Goal: Task Accomplishment & Management: Manage account settings

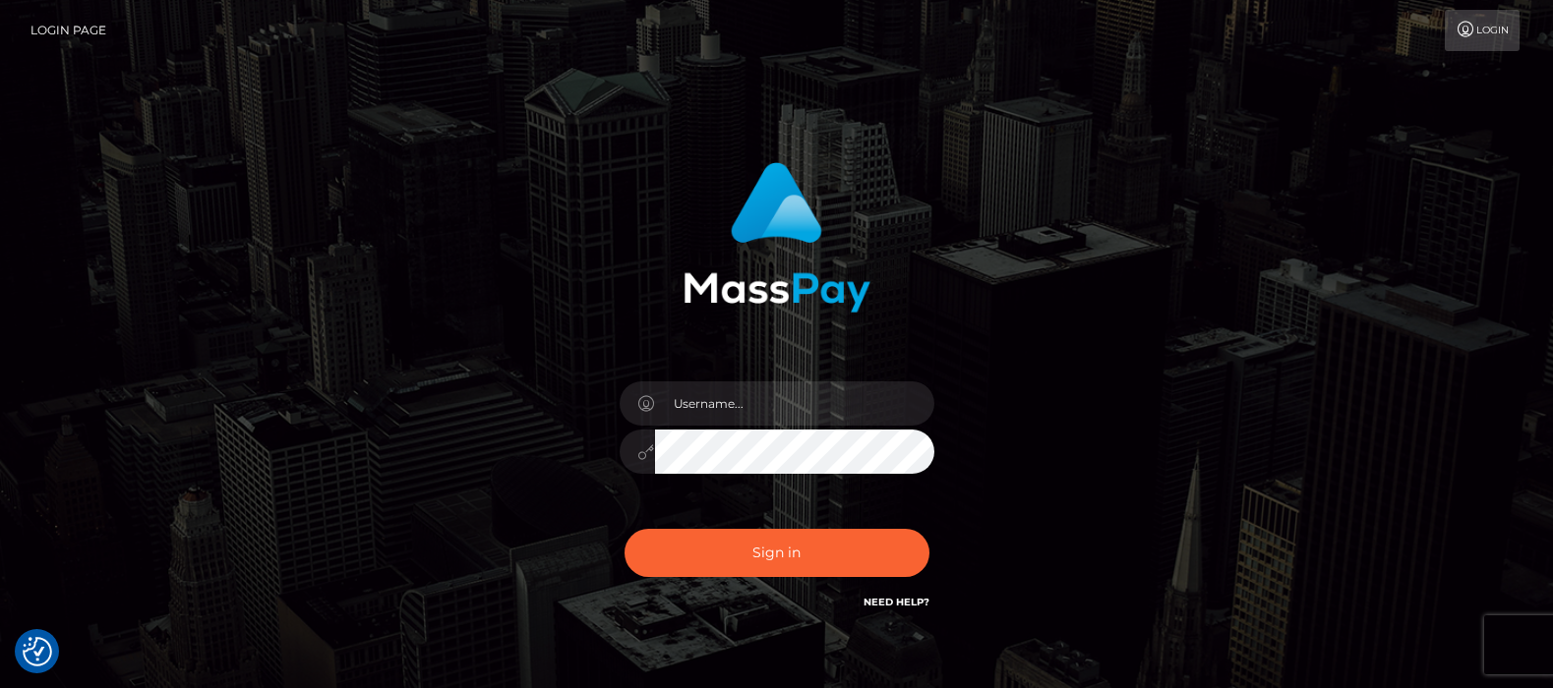
type input "[DOMAIN_NAME]"
click at [771, 554] on button "Sign in" at bounding box center [776, 553] width 305 height 48
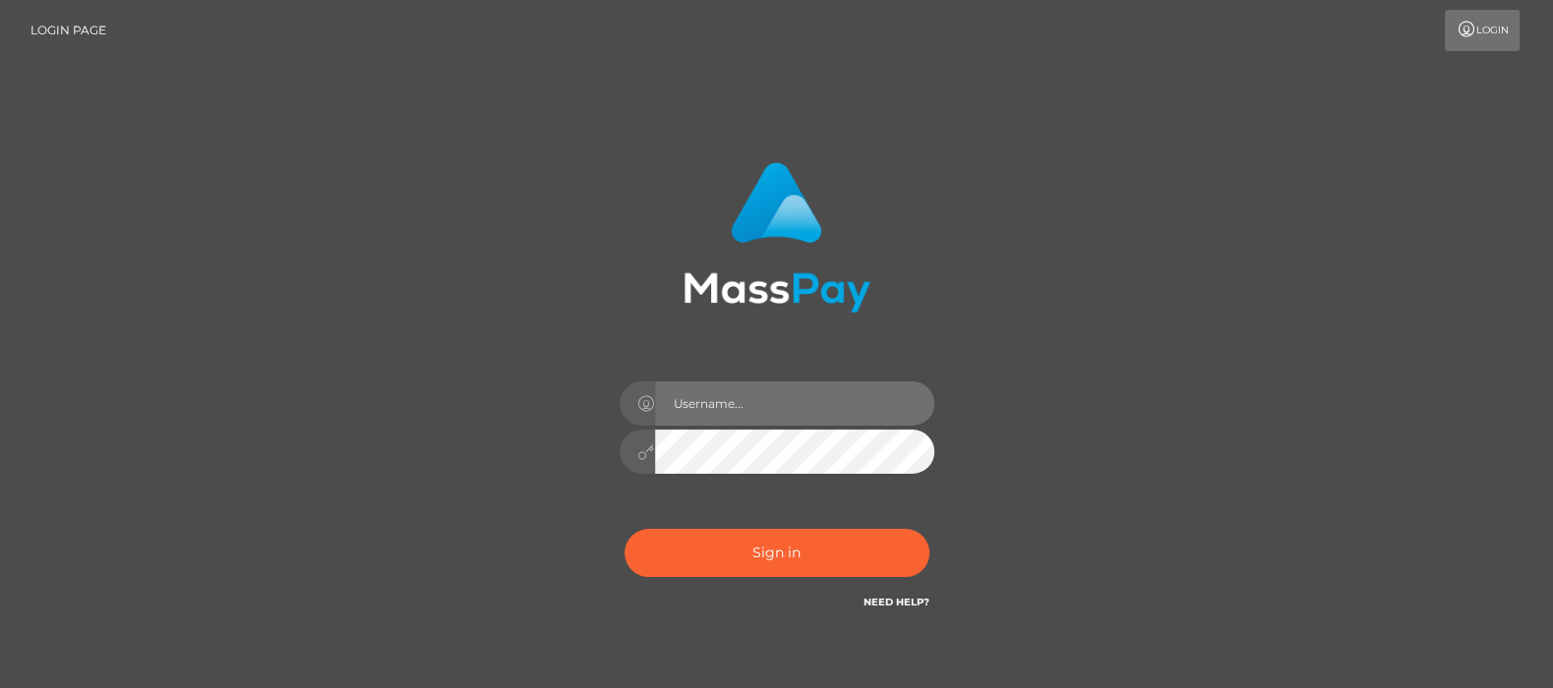
drag, startPoint x: 0, startPoint y: 0, endPoint x: 762, endPoint y: 411, distance: 865.9
click at [762, 411] on input "text" at bounding box center [794, 404] width 279 height 44
type input "[DOMAIN_NAME]"
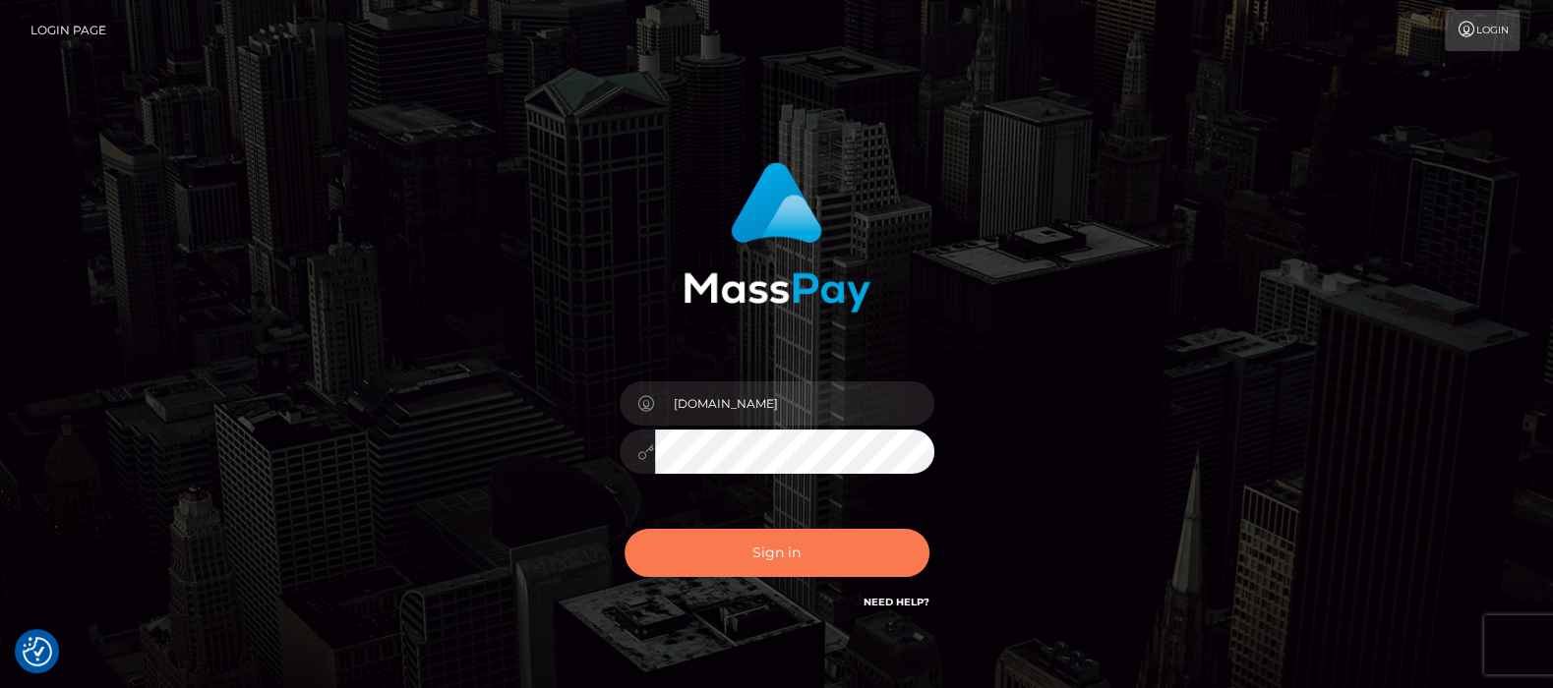
click at [758, 550] on button "Sign in" at bounding box center [776, 553] width 305 height 48
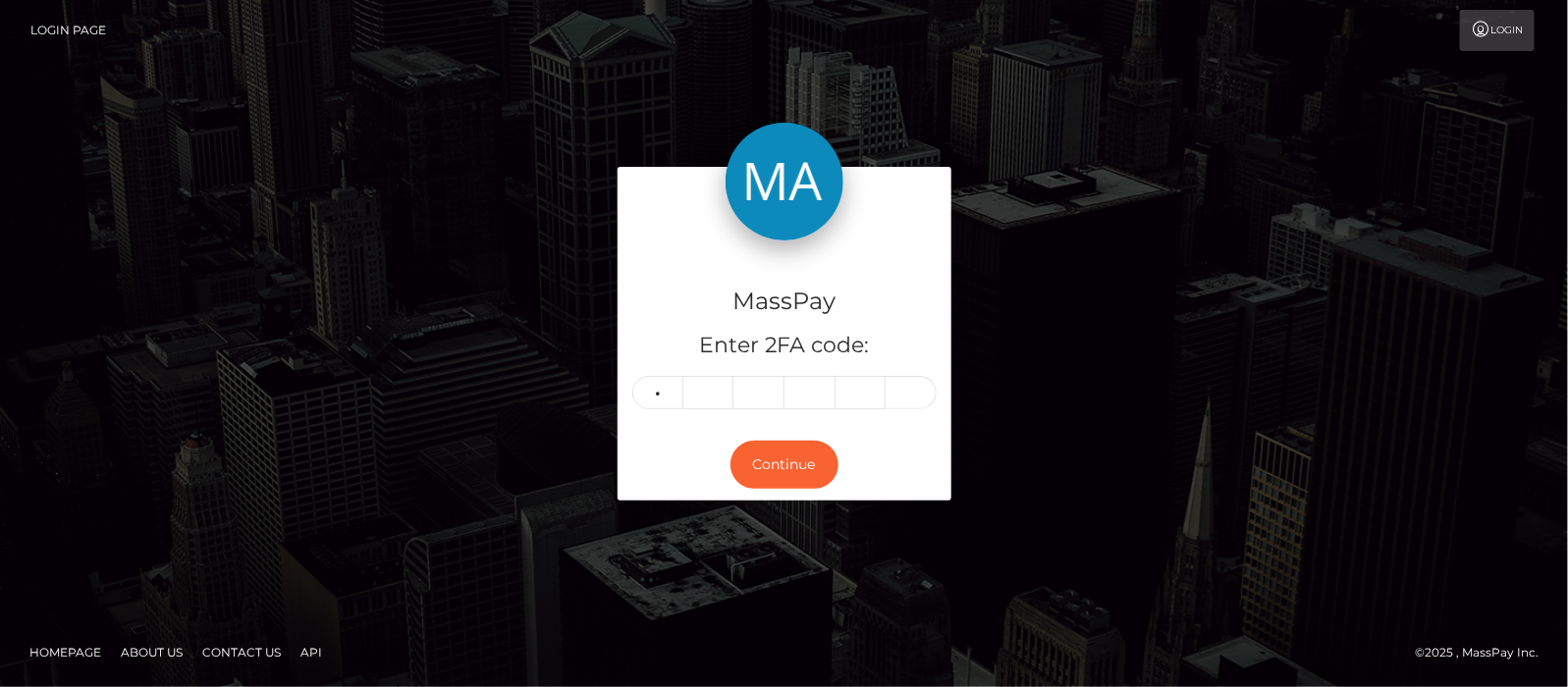
type input "6"
type input "2"
type input "3"
type input "8"
type input "9"
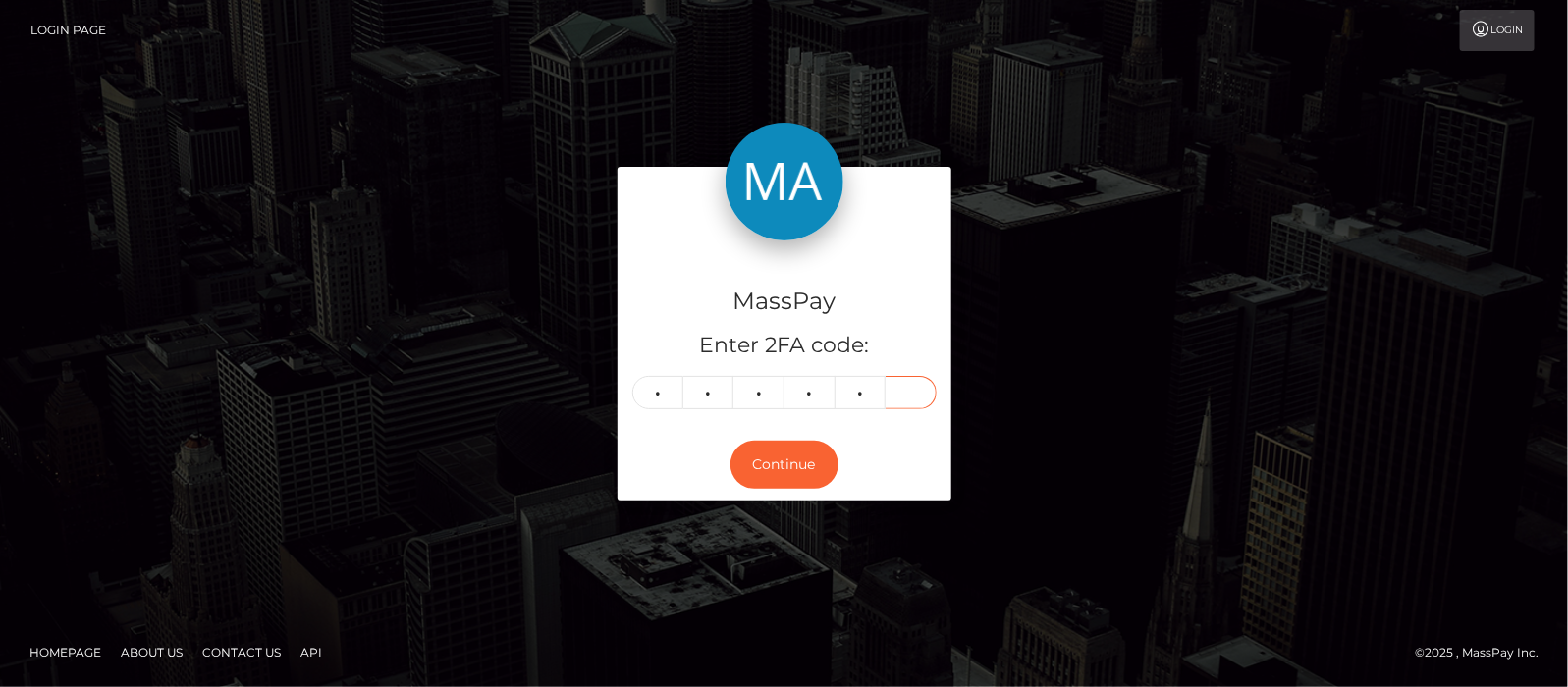
type input "2"
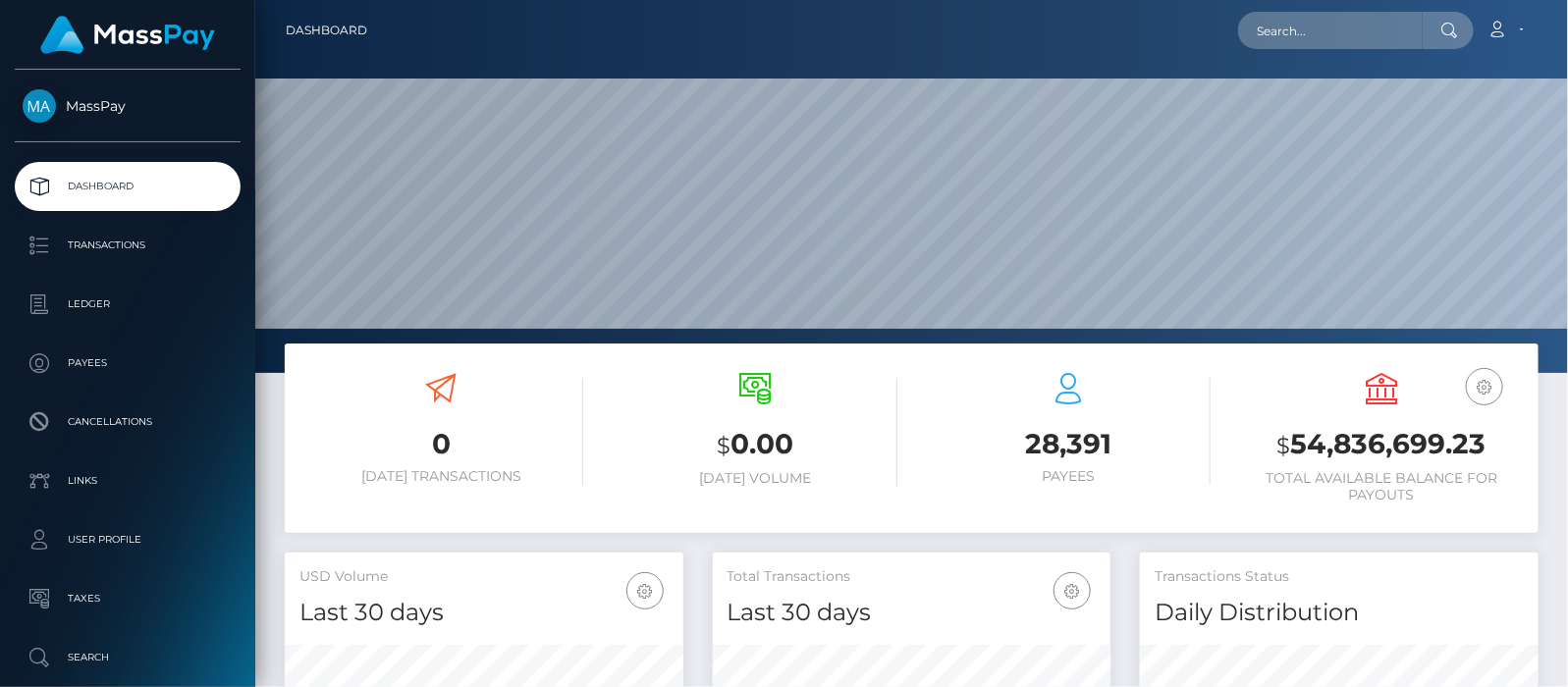
scroll to position [347, 398]
click at [1307, 28] on input "text" at bounding box center [1330, 30] width 185 height 37
paste input "salinasnevaeh745@gmail.com"
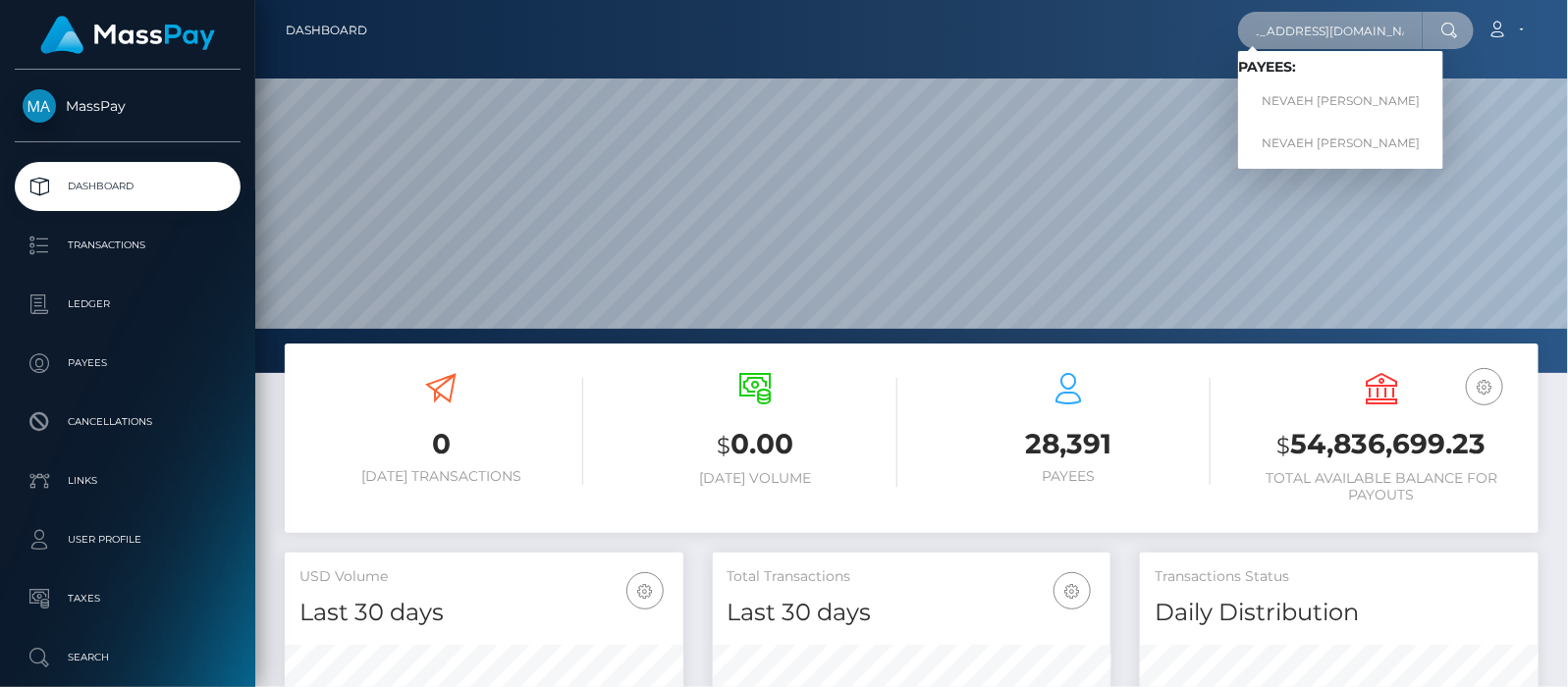
type input "salinasnevaeh745@gmail.com"
click at [1335, 98] on link "NEVAEH DANIELE SALINAS" at bounding box center [1341, 102] width 206 height 36
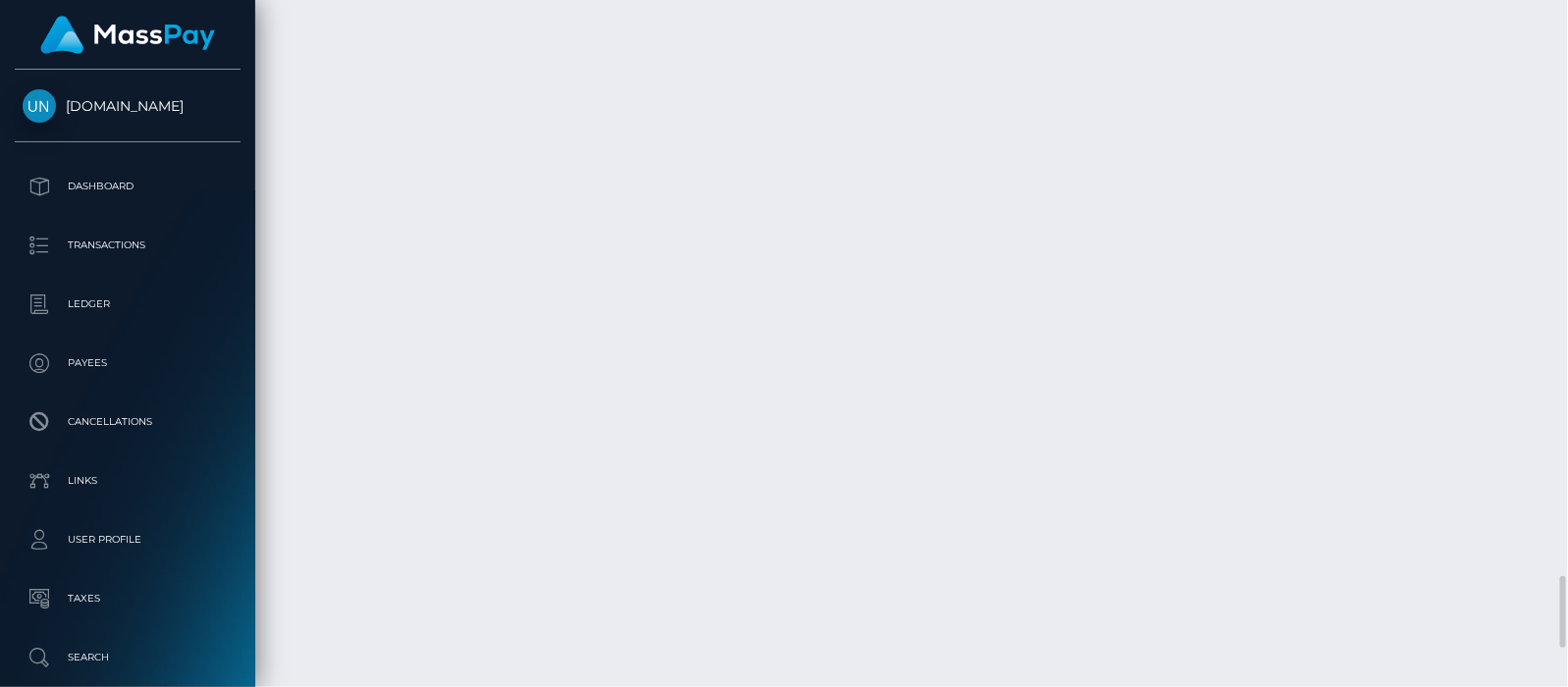
scroll to position [5892, 0]
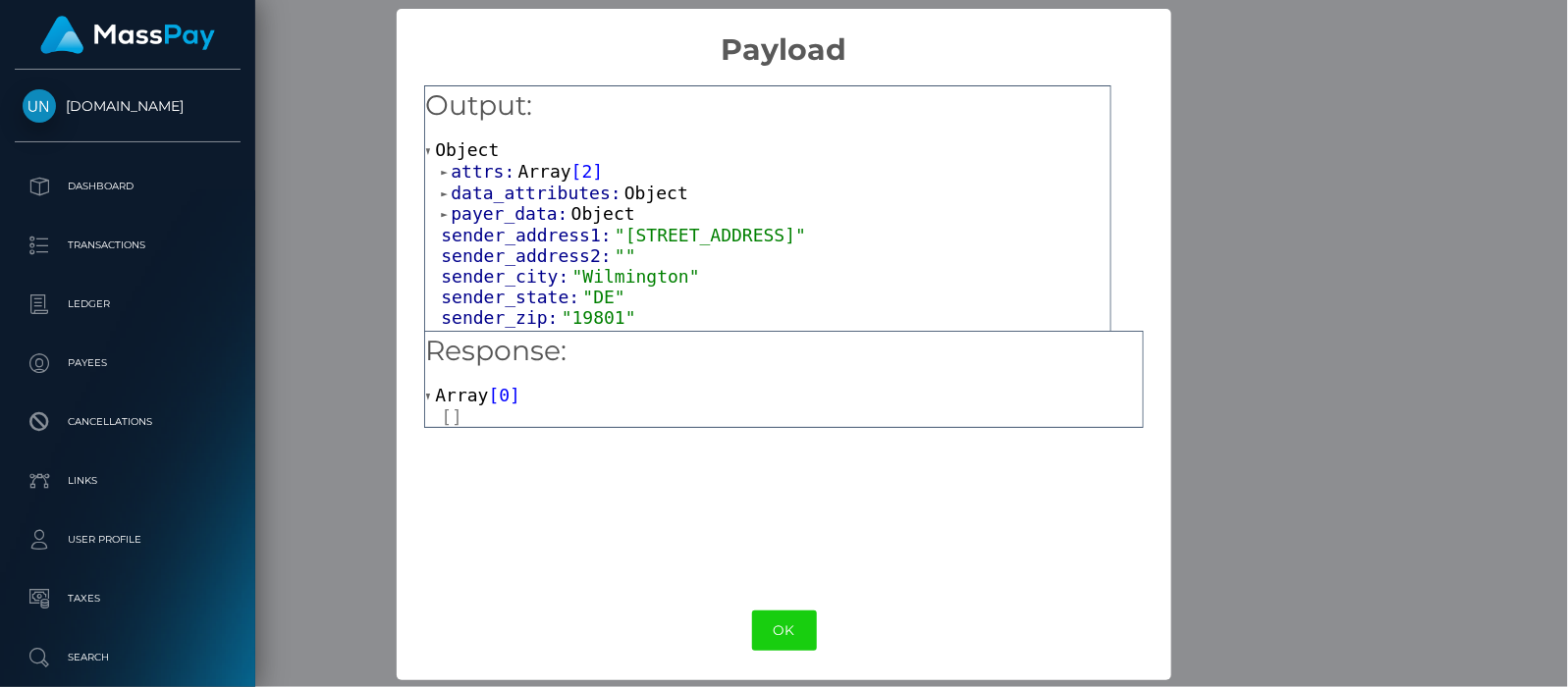
scroll to position [1, 0]
click at [426, 390] on span at bounding box center [430, 395] width 10 height 13
click at [425, 392] on span at bounding box center [430, 395] width 10 height 13
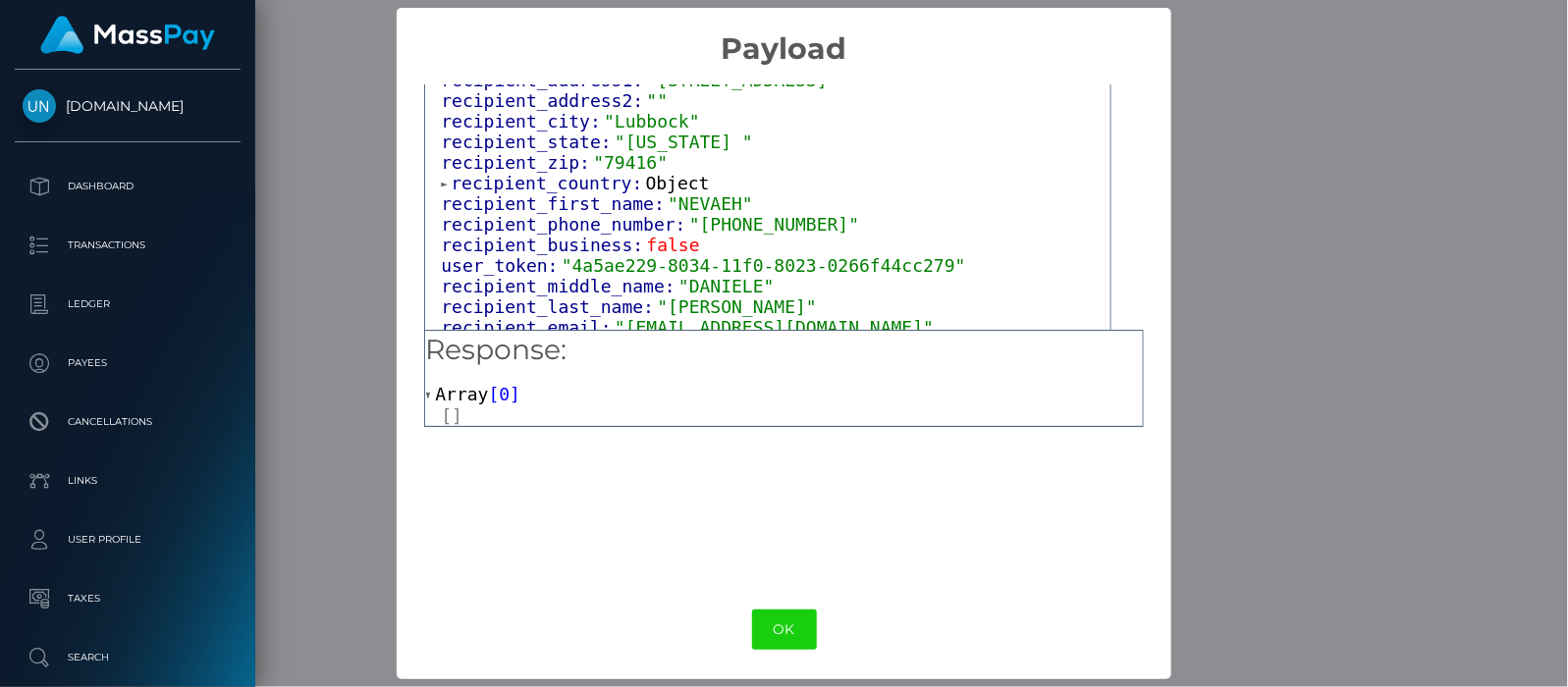
scroll to position [435, 0]
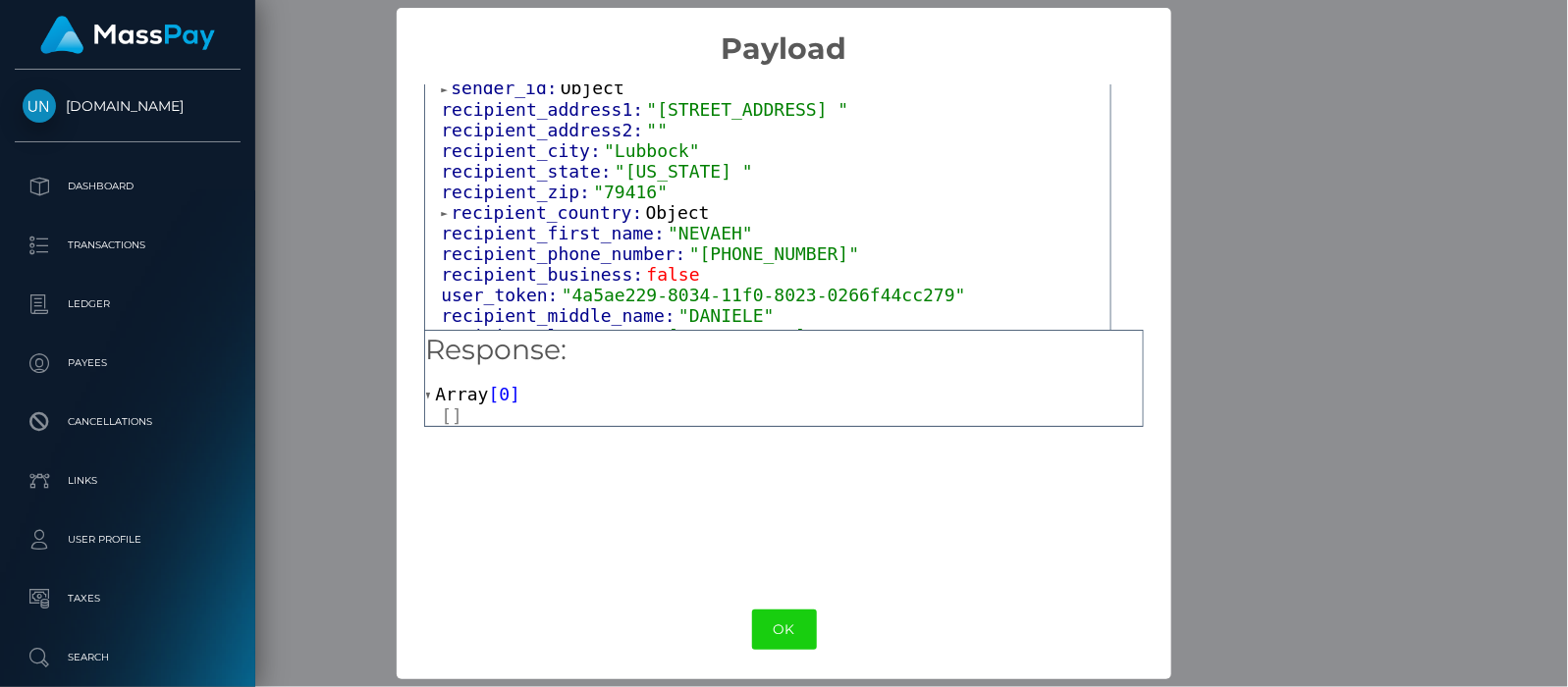
click at [441, 209] on span at bounding box center [446, 213] width 10 height 13
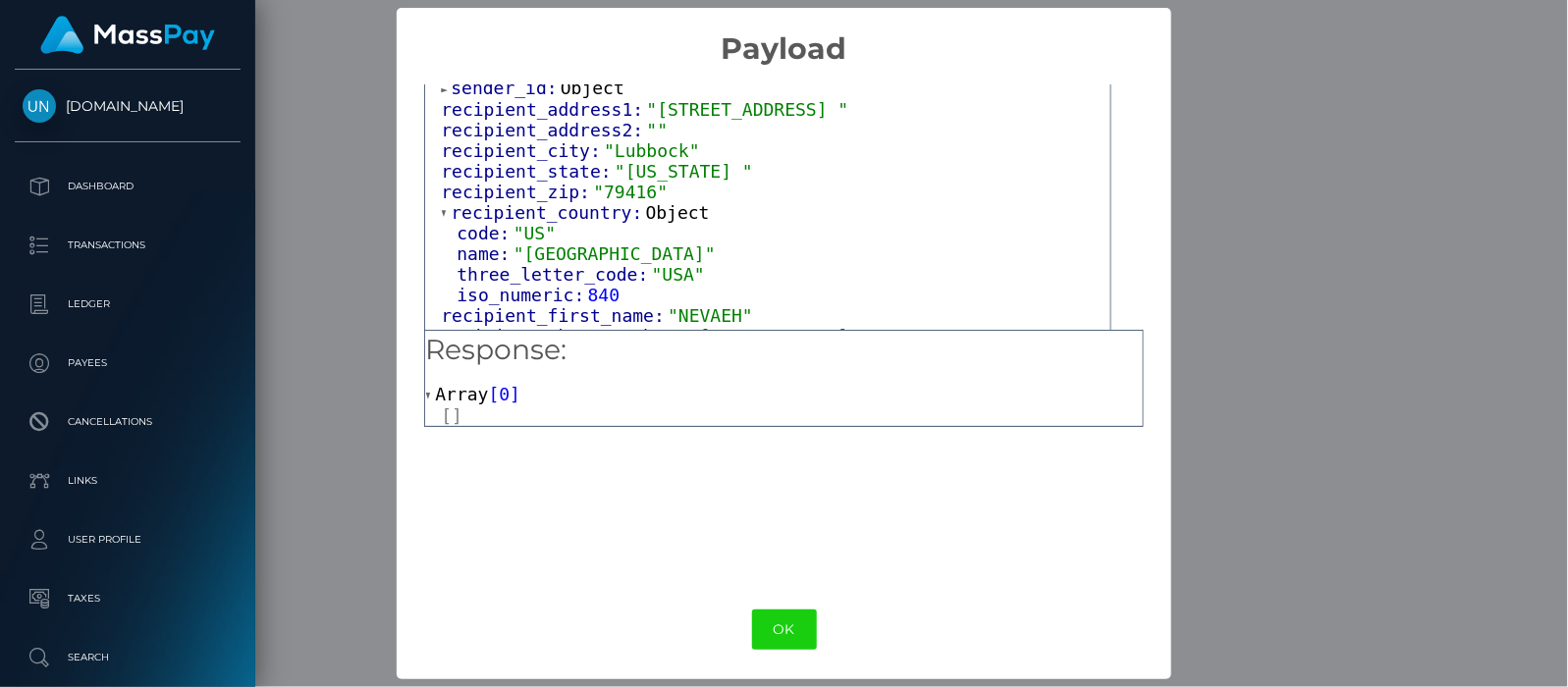
scroll to position [313, 0]
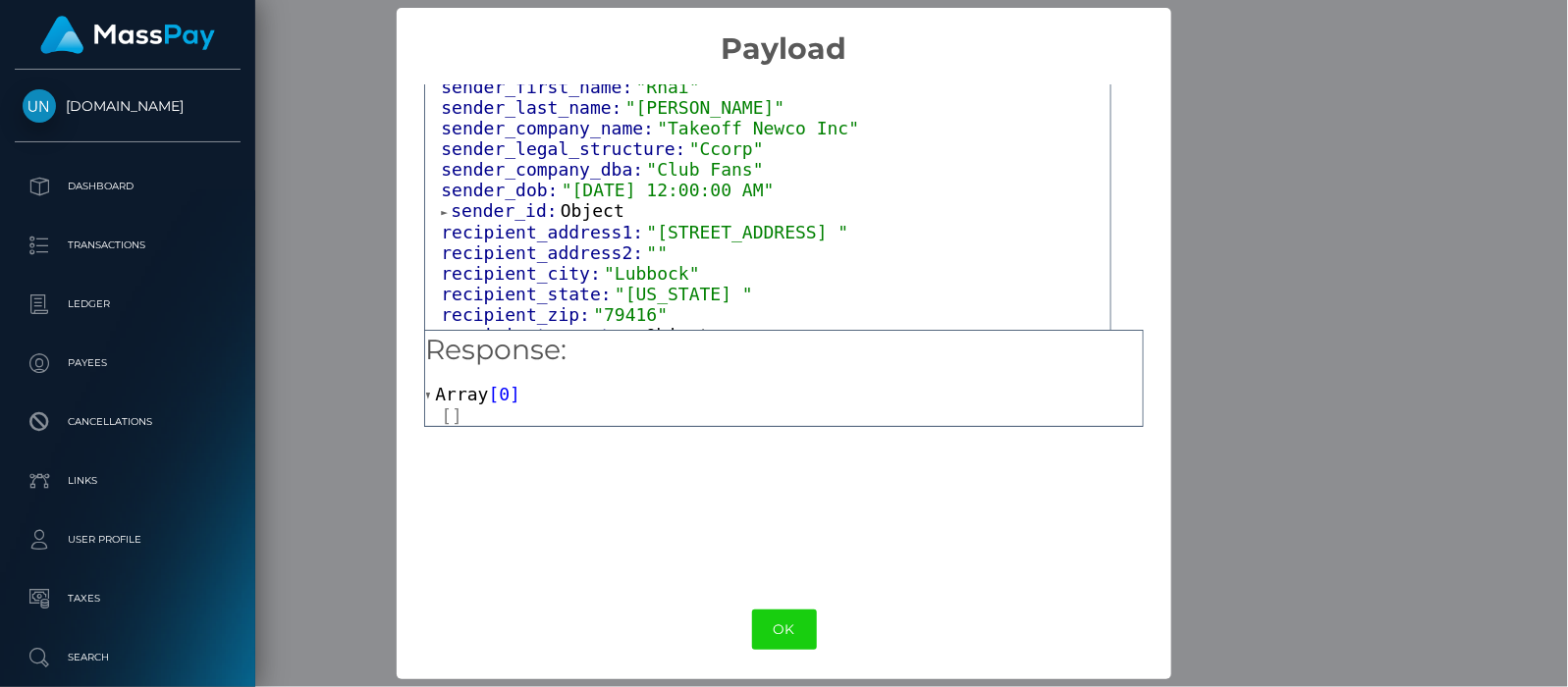
click at [441, 207] on span at bounding box center [446, 213] width 10 height 13
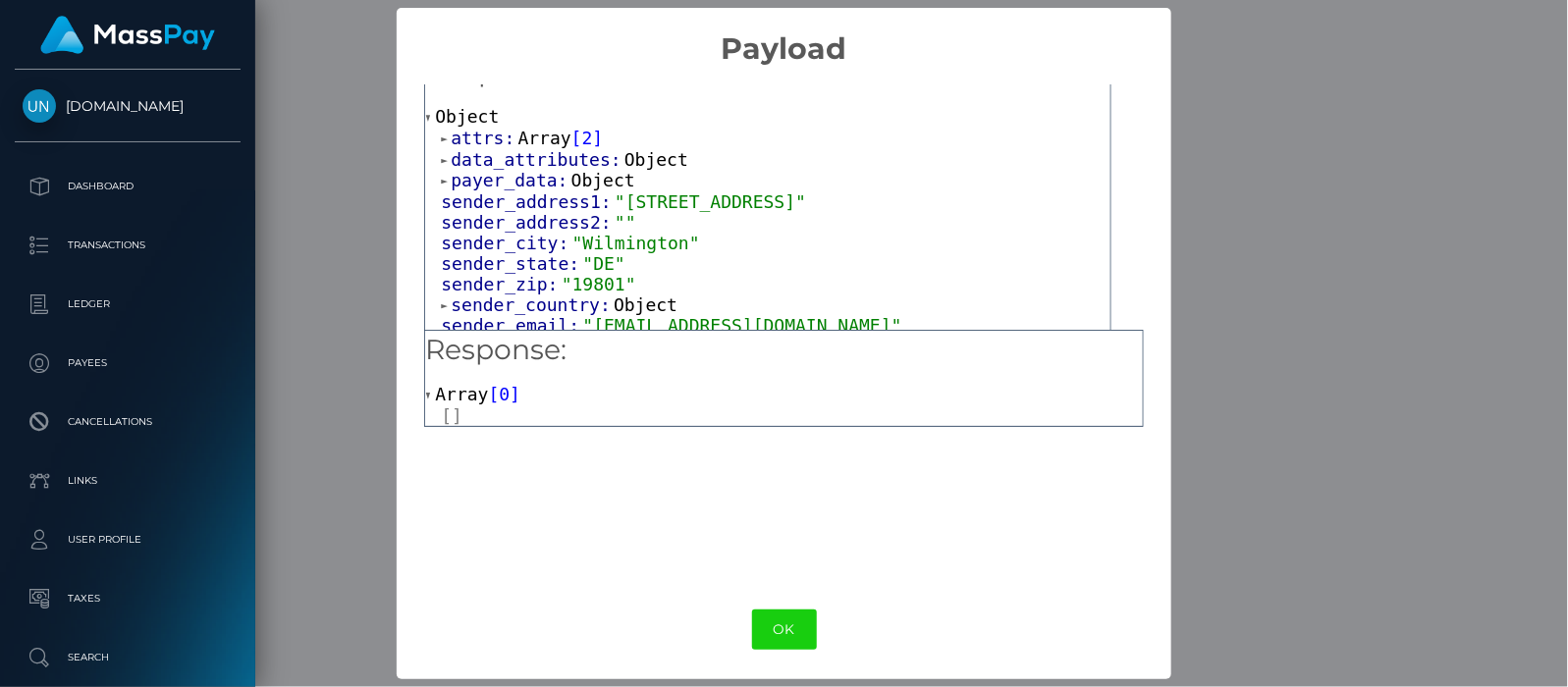
scroll to position [0, 0]
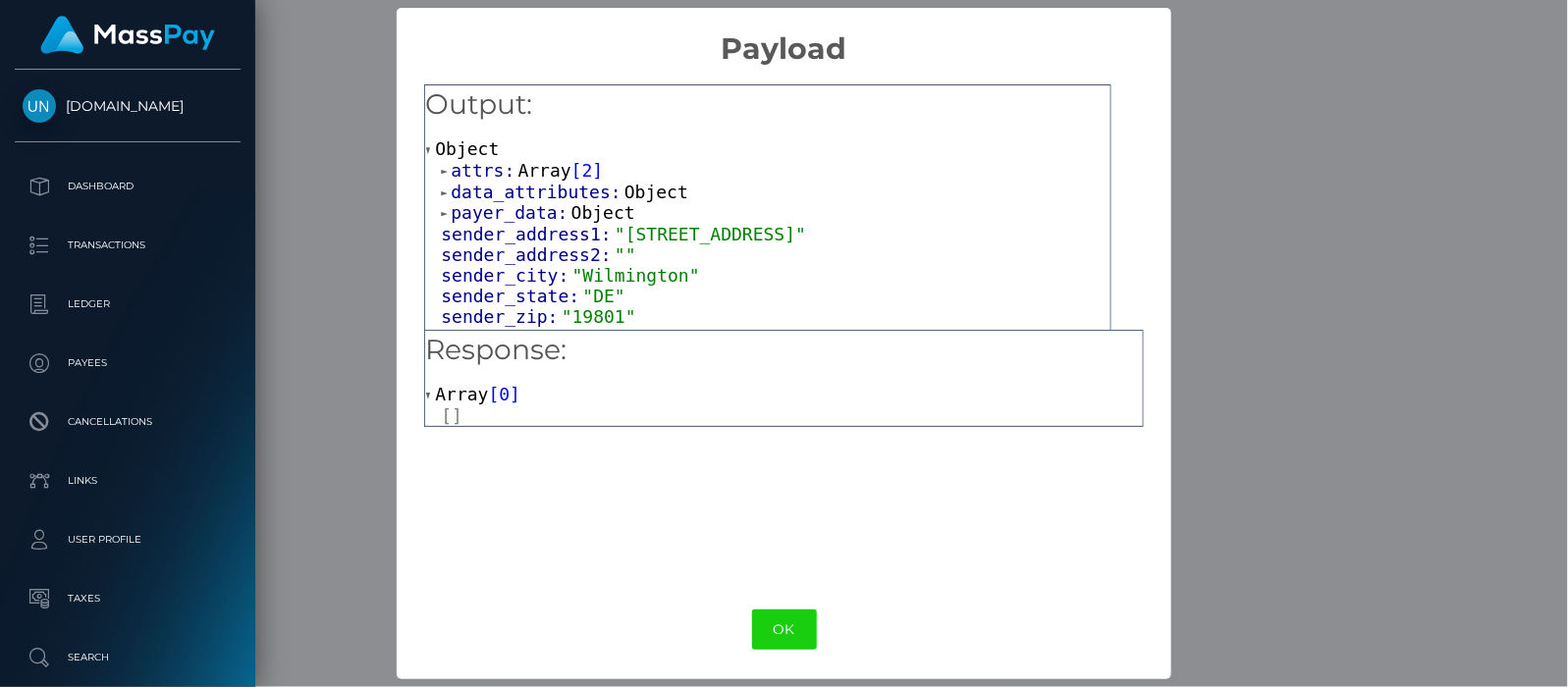
click at [441, 207] on span at bounding box center [446, 213] width 10 height 13
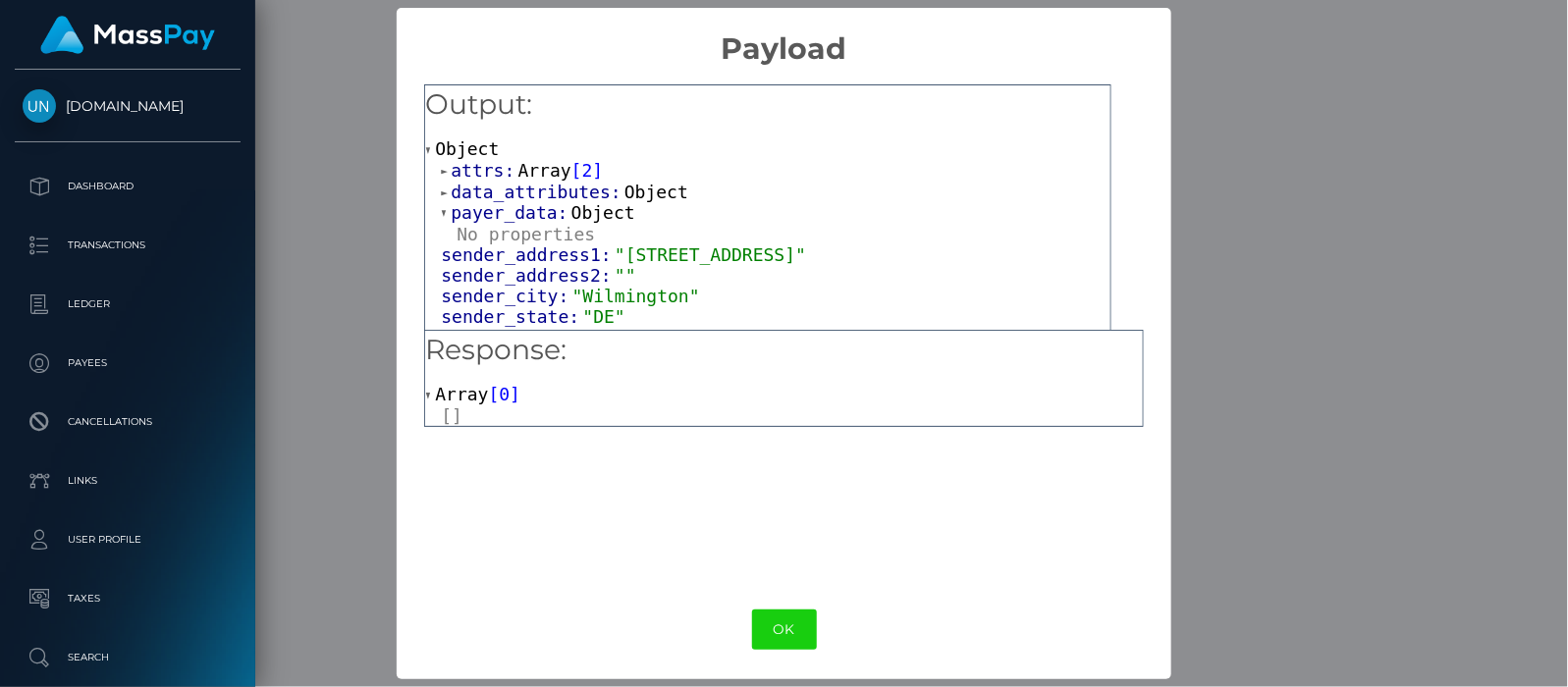
click at [441, 190] on span at bounding box center [446, 193] width 10 height 13
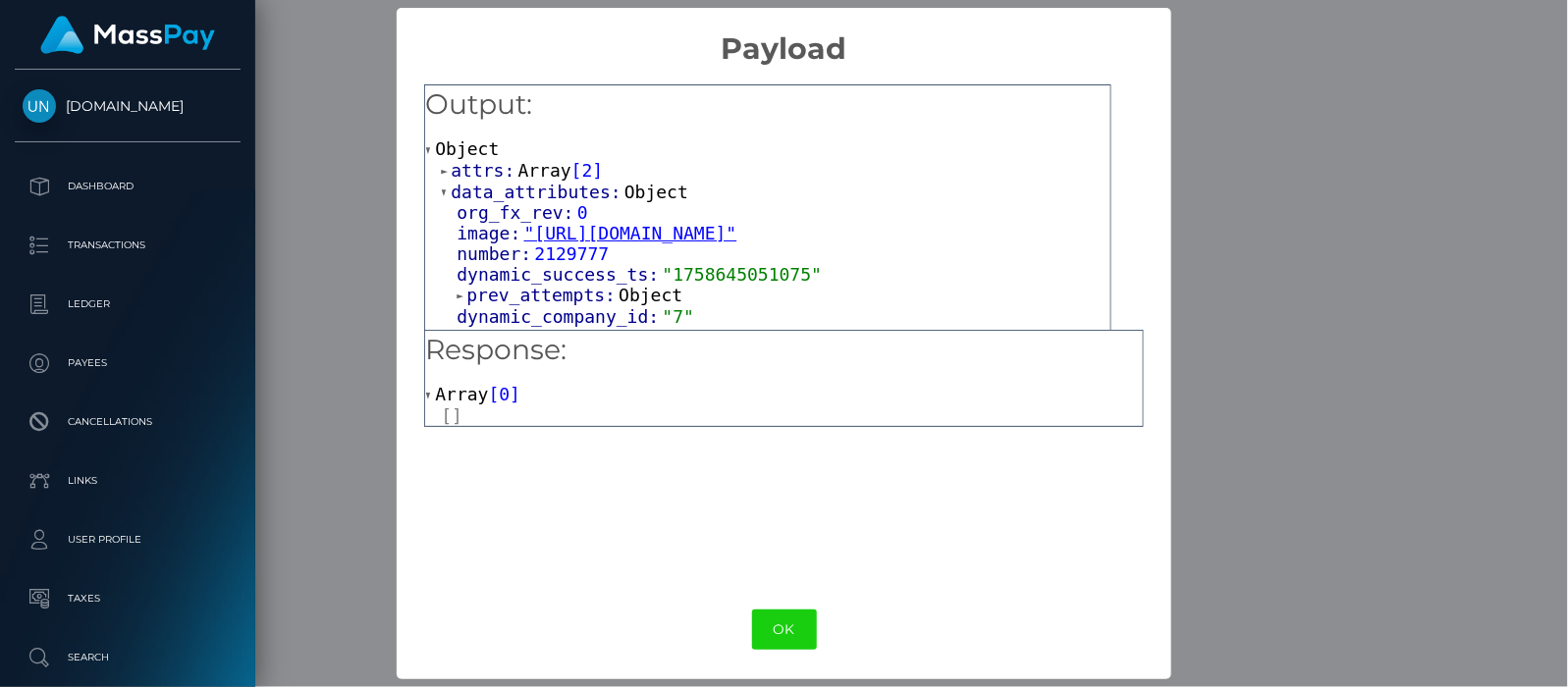
click at [441, 173] on span at bounding box center [446, 171] width 10 height 13
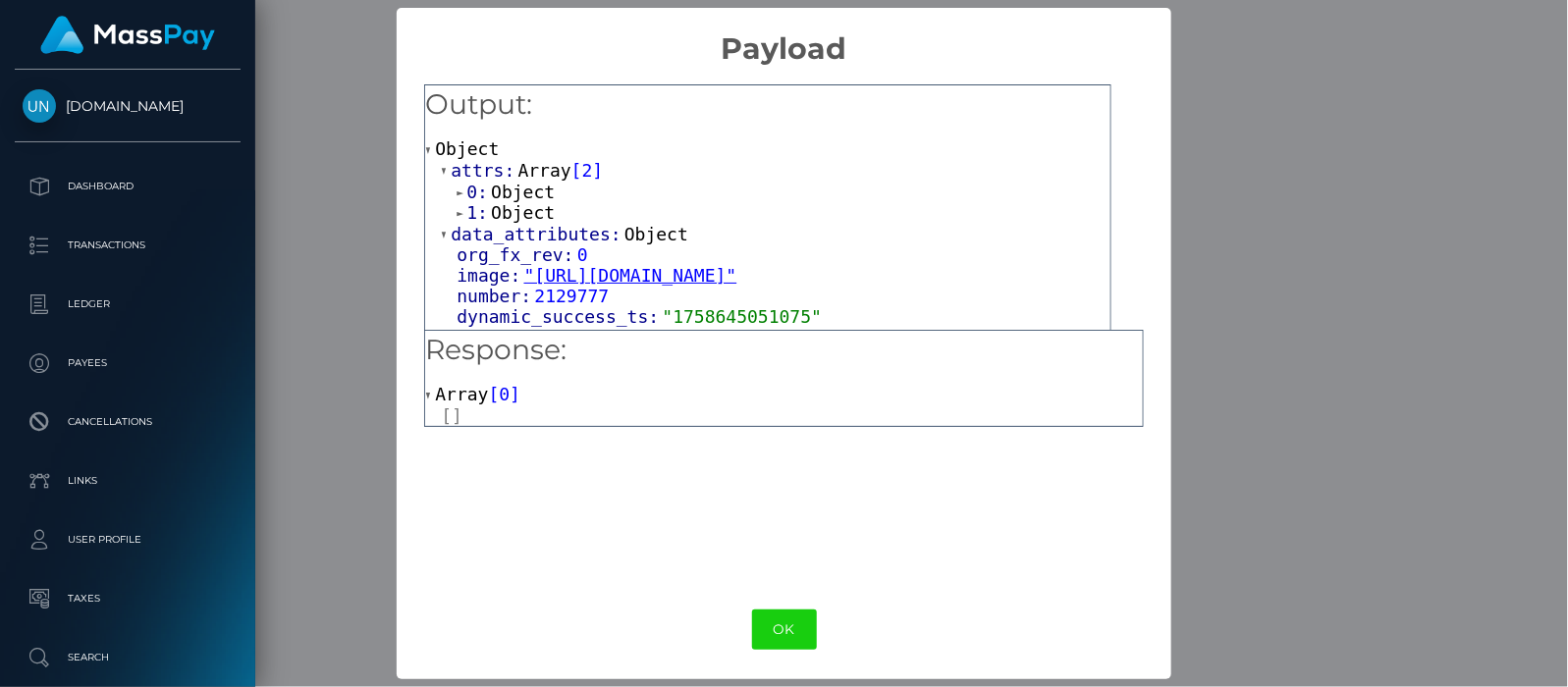
click at [456, 214] on span at bounding box center [461, 213] width 10 height 13
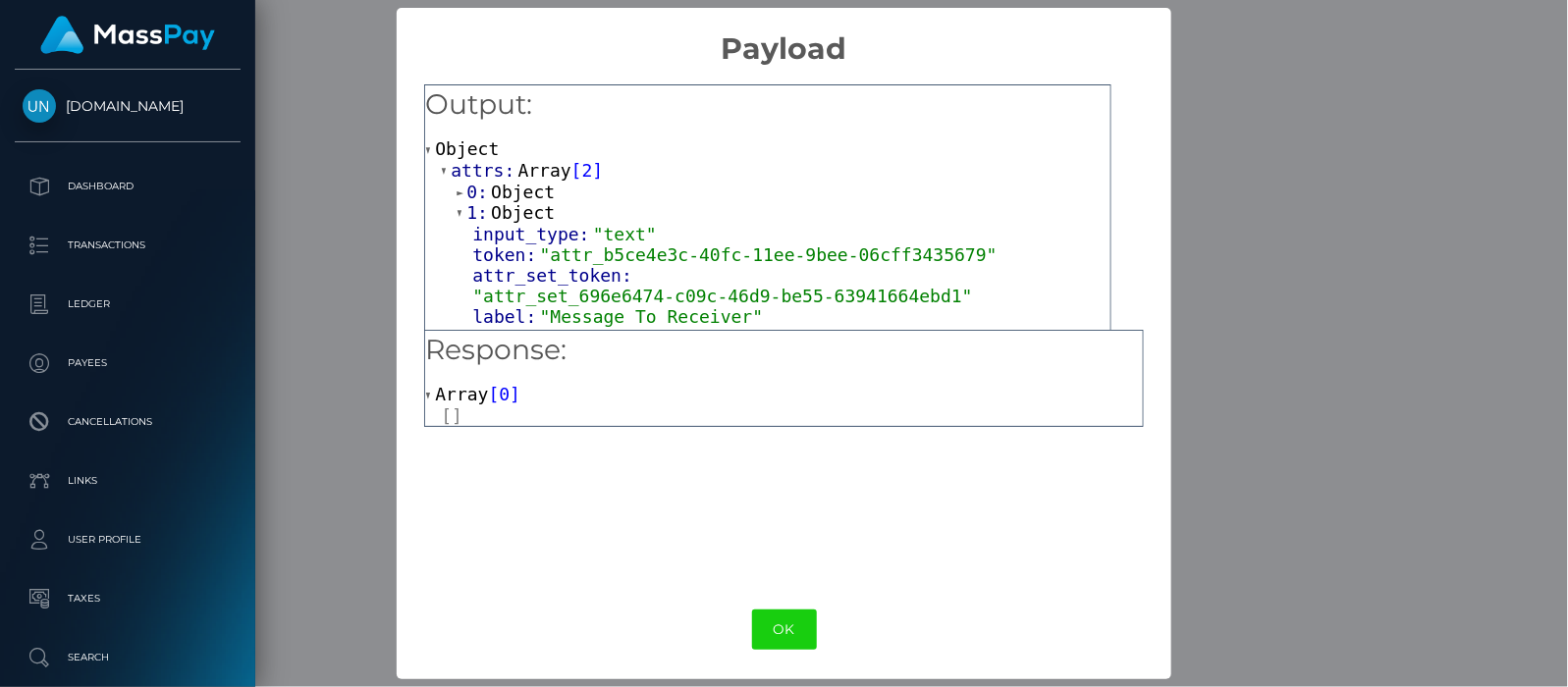
click at [459, 192] on span at bounding box center [461, 193] width 10 height 13
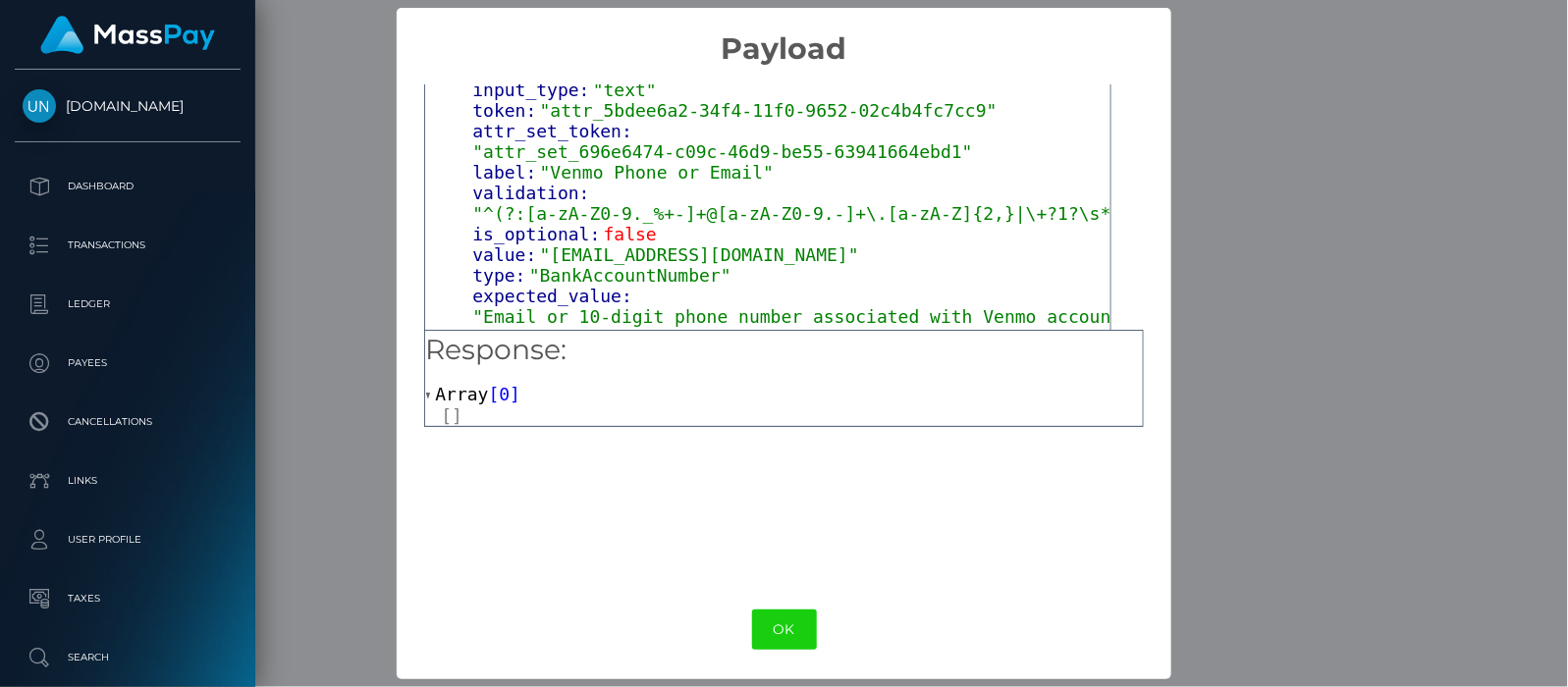
scroll to position [246, 0]
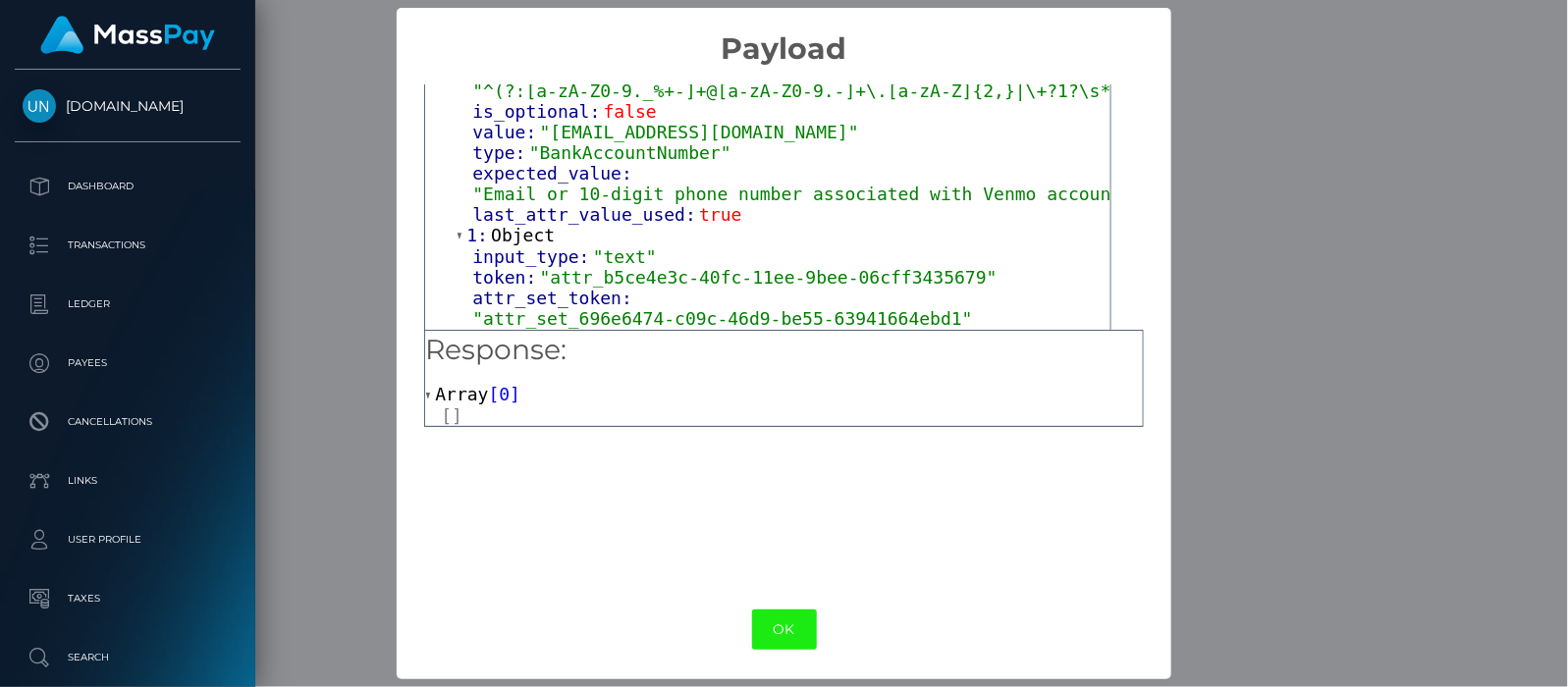
click at [786, 624] on button "OK" at bounding box center [784, 630] width 65 height 40
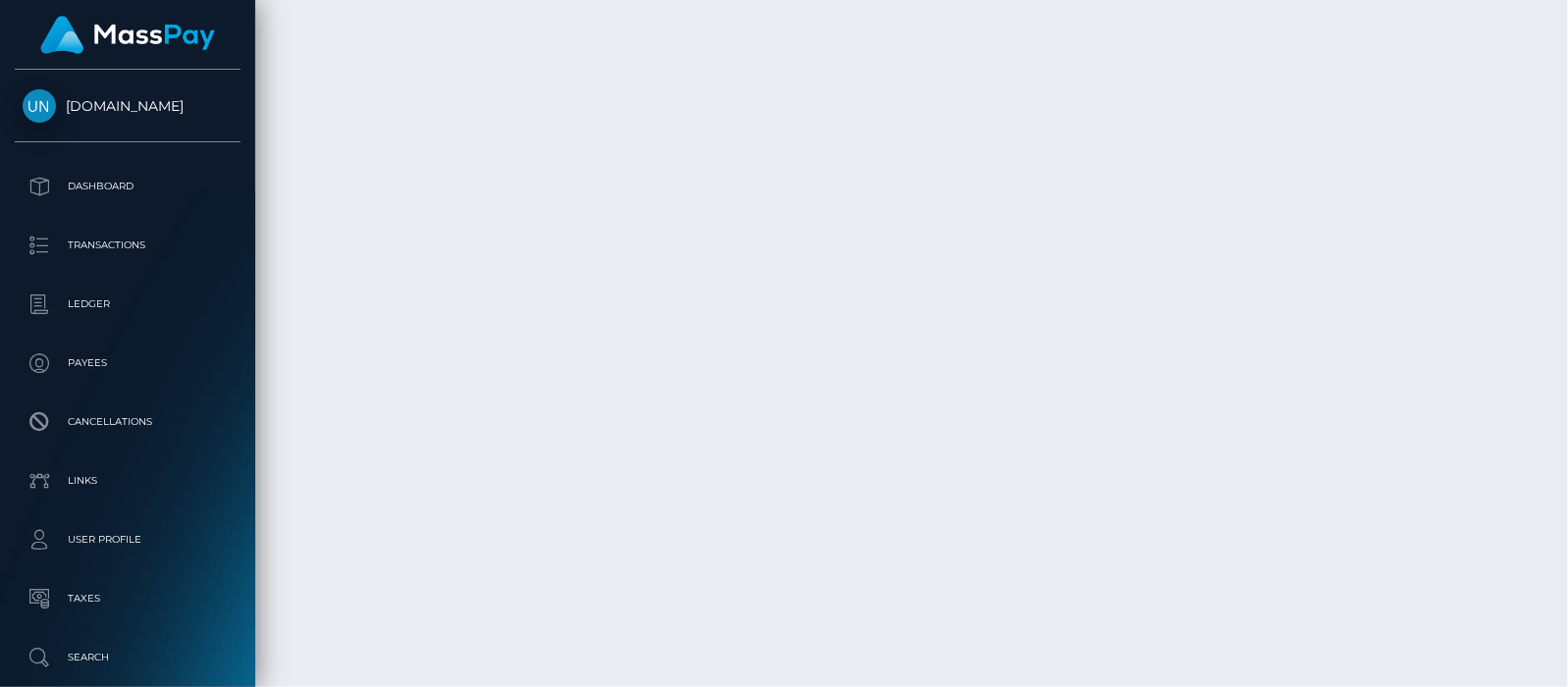
scroll to position [236, 398]
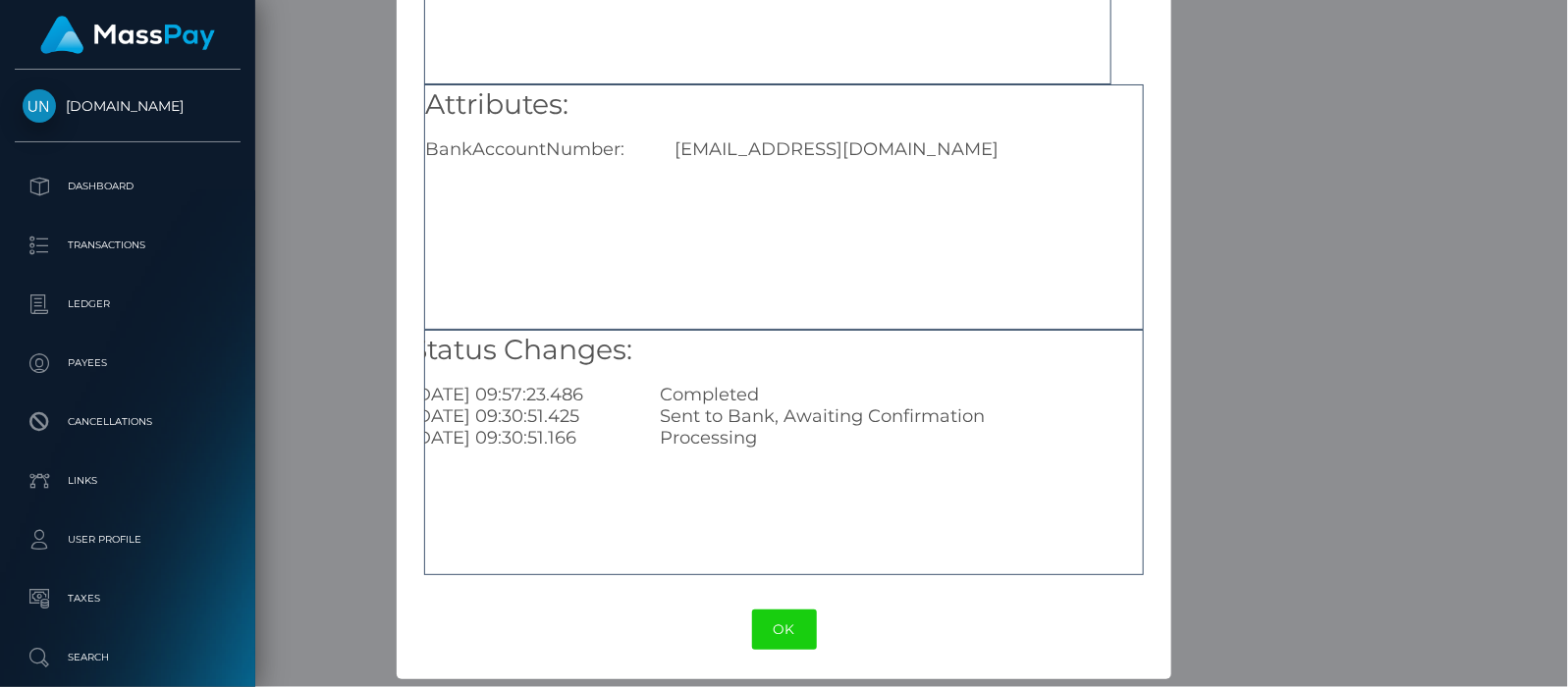
scroll to position [0, 0]
click at [781, 632] on button "OK" at bounding box center [784, 630] width 65 height 40
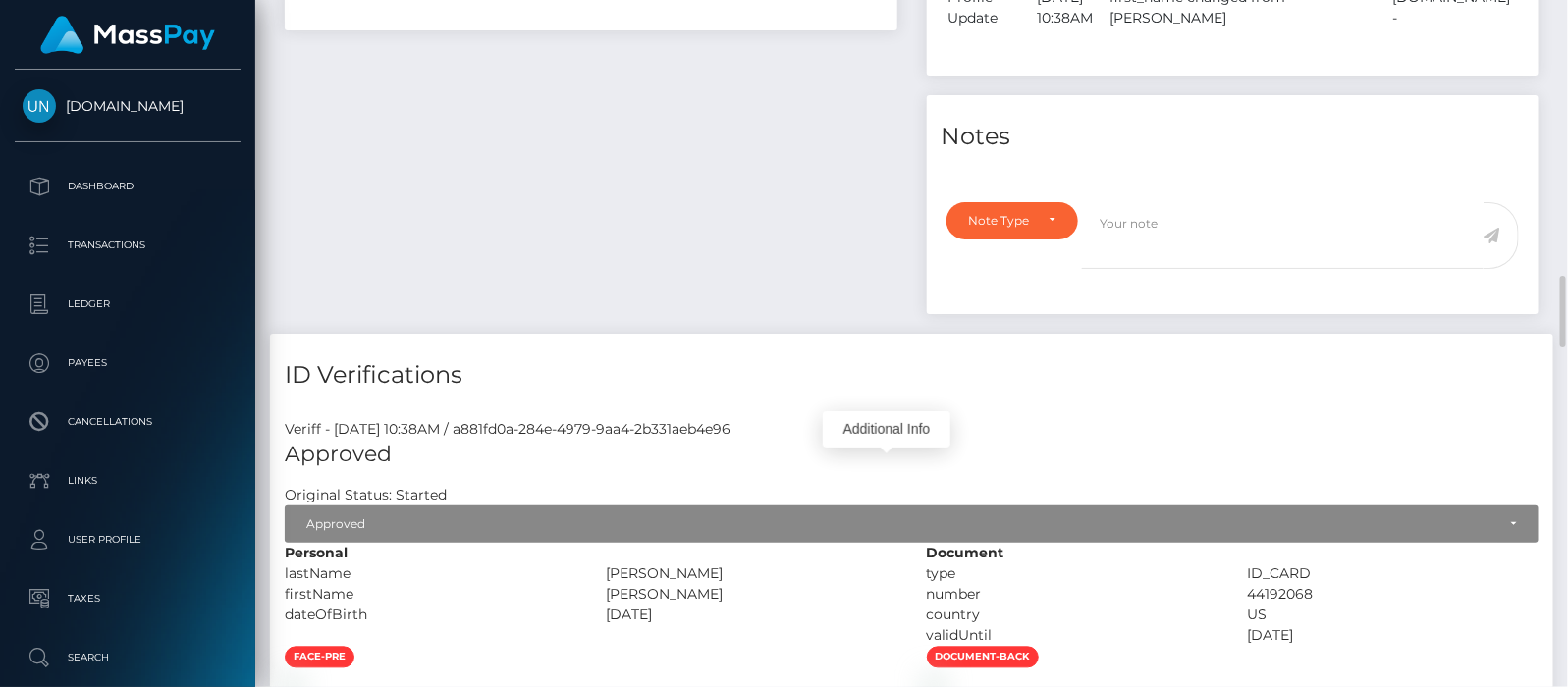
scroll to position [1474, 0]
